Goal: Find contact information: Find contact information

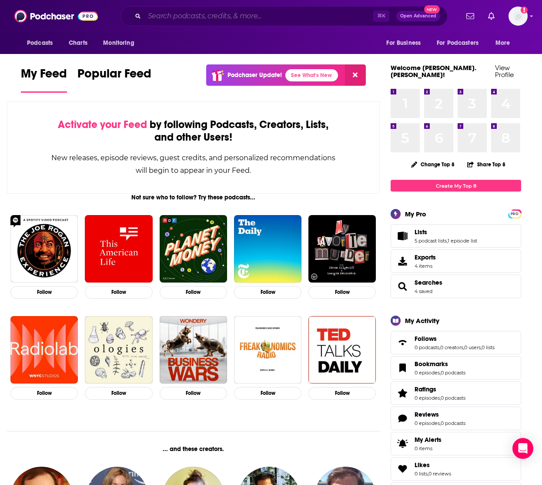
click at [208, 17] on input "Search podcasts, credits, & more..." at bounding box center [259, 16] width 229 height 14
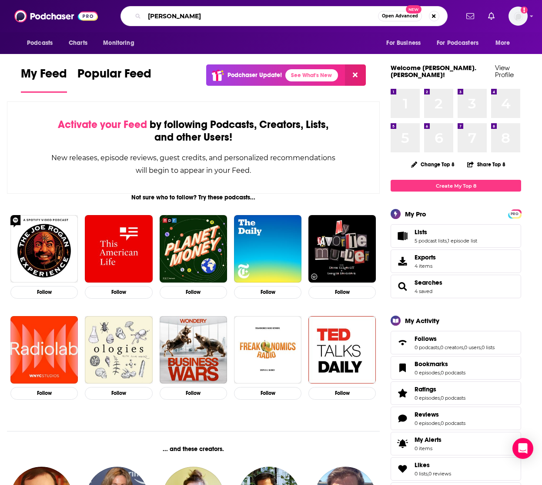
type input "miles adcox"
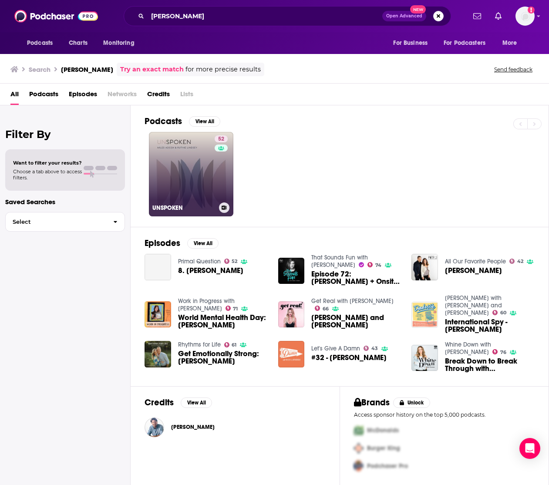
click at [202, 172] on link "52 UNSPOKEN" at bounding box center [191, 174] width 84 height 84
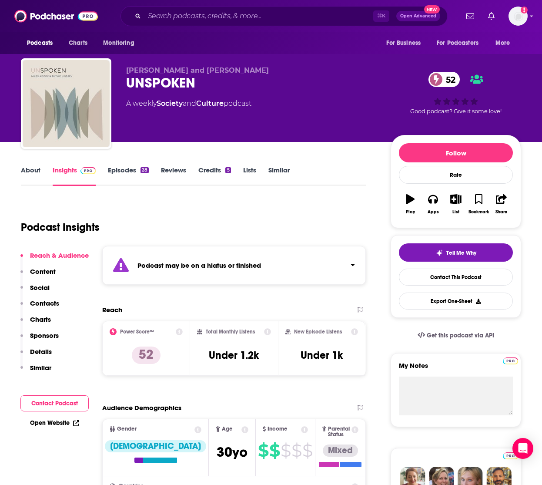
click at [43, 303] on p "Contacts" at bounding box center [44, 303] width 29 height 8
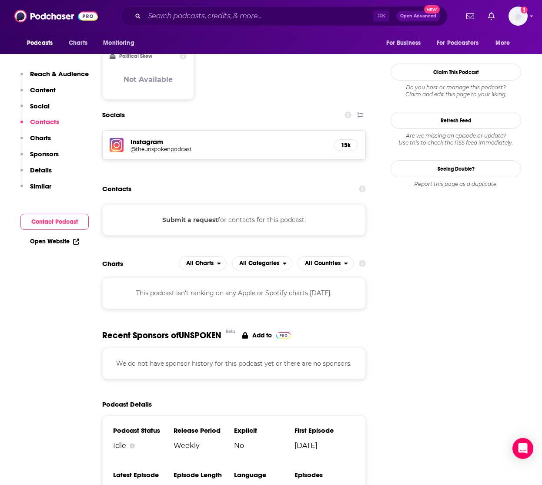
scroll to position [774, 0]
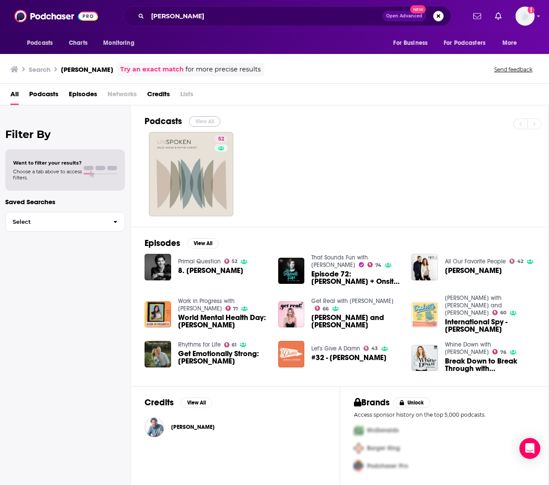
click at [206, 125] on button "View All" at bounding box center [204, 121] width 31 height 10
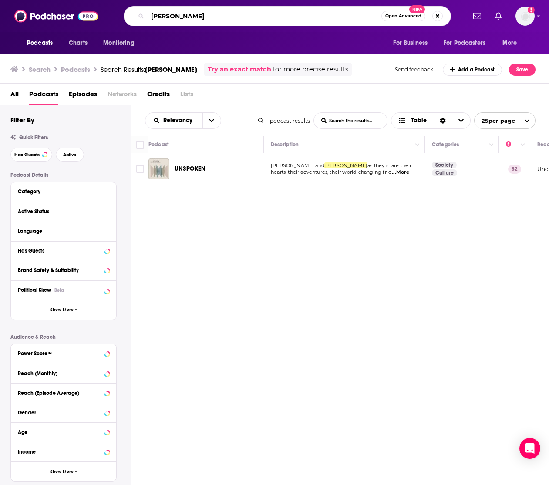
click at [162, 16] on input "miles adcox" at bounding box center [265, 16] width 234 height 14
type input "living centered"
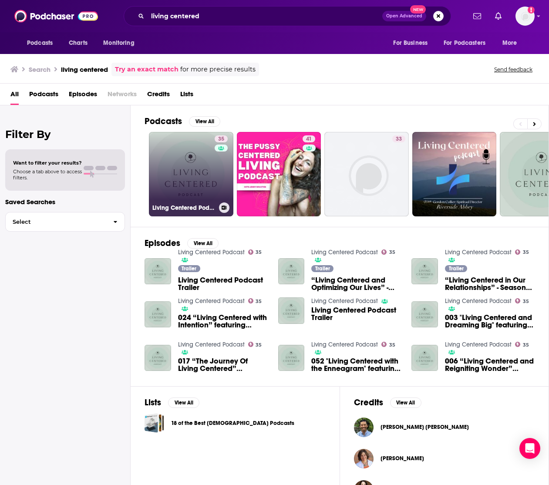
click at [202, 178] on link "35 Living Centered Podcast" at bounding box center [191, 174] width 84 height 84
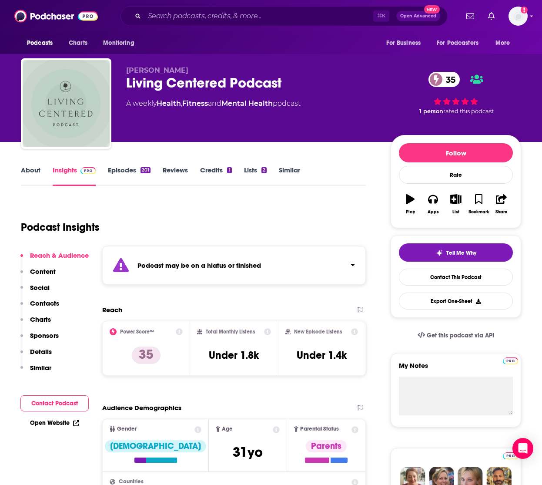
click at [54, 302] on p "Contacts" at bounding box center [44, 303] width 29 height 8
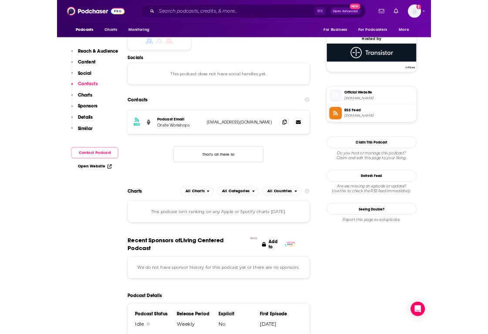
scroll to position [639, 0]
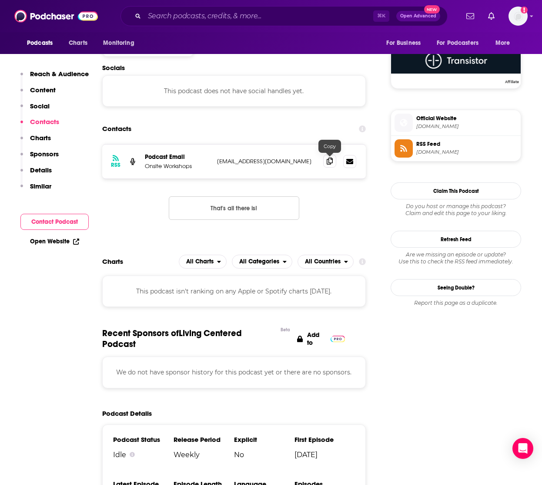
click at [330, 163] on icon at bounding box center [330, 161] width 6 height 7
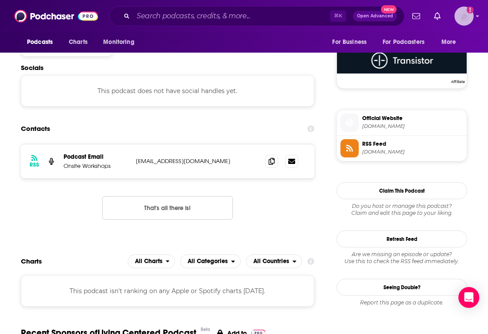
click at [455, 16] on img "Logged in as heidi.egloff" at bounding box center [464, 16] width 19 height 19
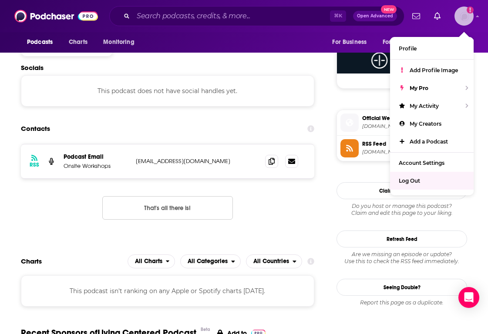
click at [437, 178] on div "Log Out" at bounding box center [432, 181] width 84 height 18
